Goal: Use online tool/utility: Use online tool/utility

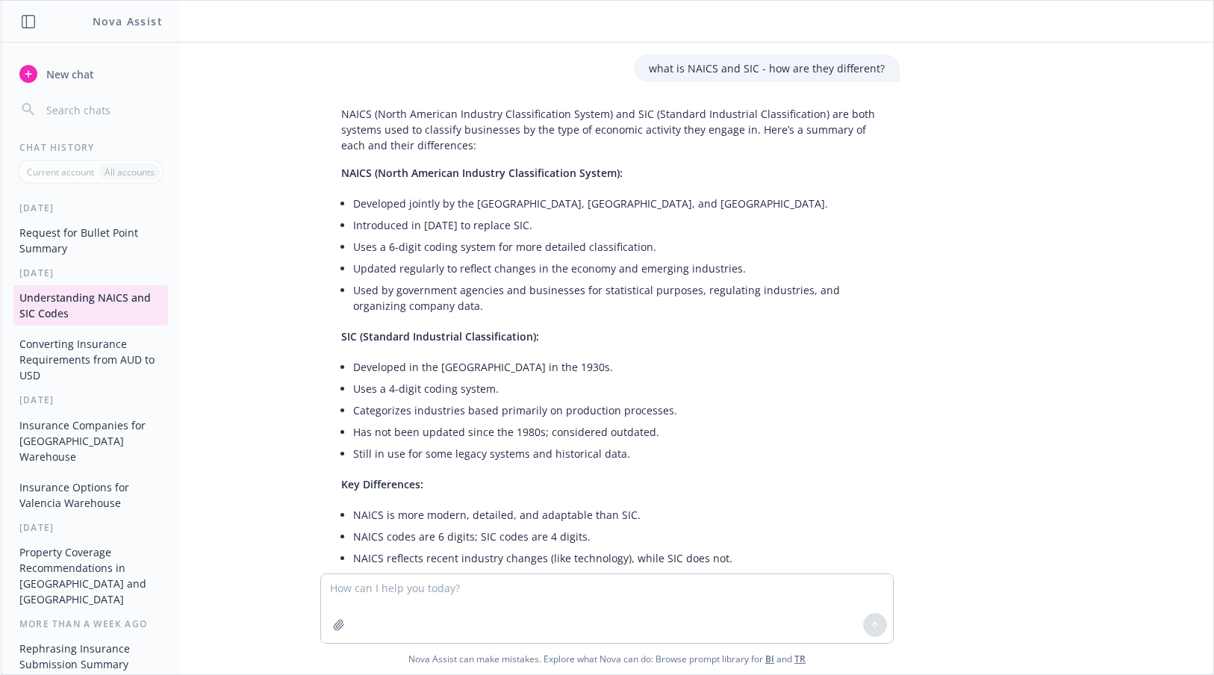
scroll to position [1365, 0]
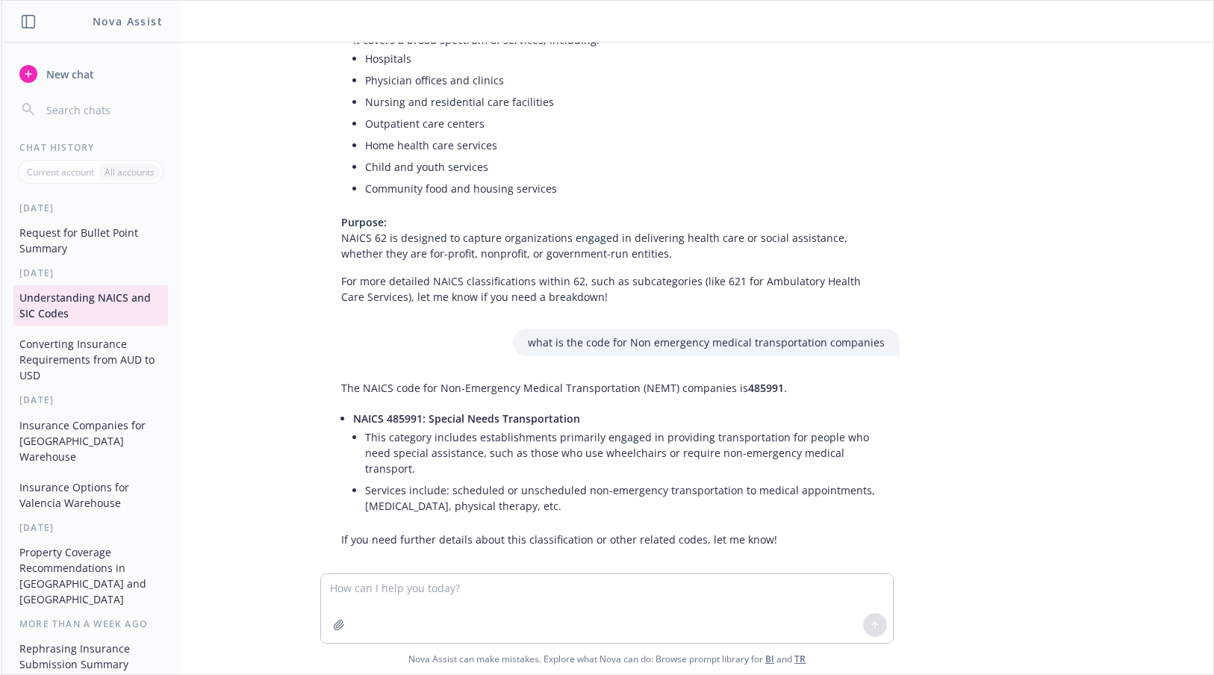
click at [85, 237] on button "Request for Bullet Point Summary" at bounding box center [90, 240] width 155 height 40
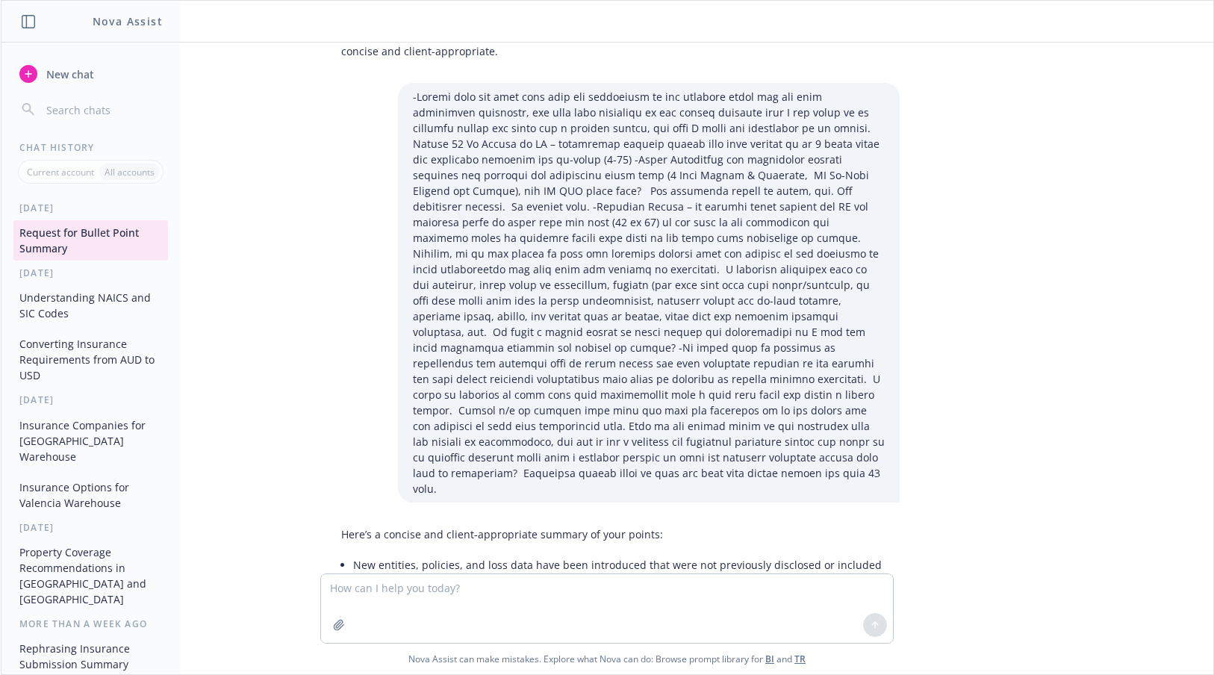
scroll to position [93, 0]
click at [997, 197] on div "Can you summarize the below bullet points to be more concise and appropriate to…" at bounding box center [607, 308] width 1200 height 531
